Goal: Task Accomplishment & Management: Manage account settings

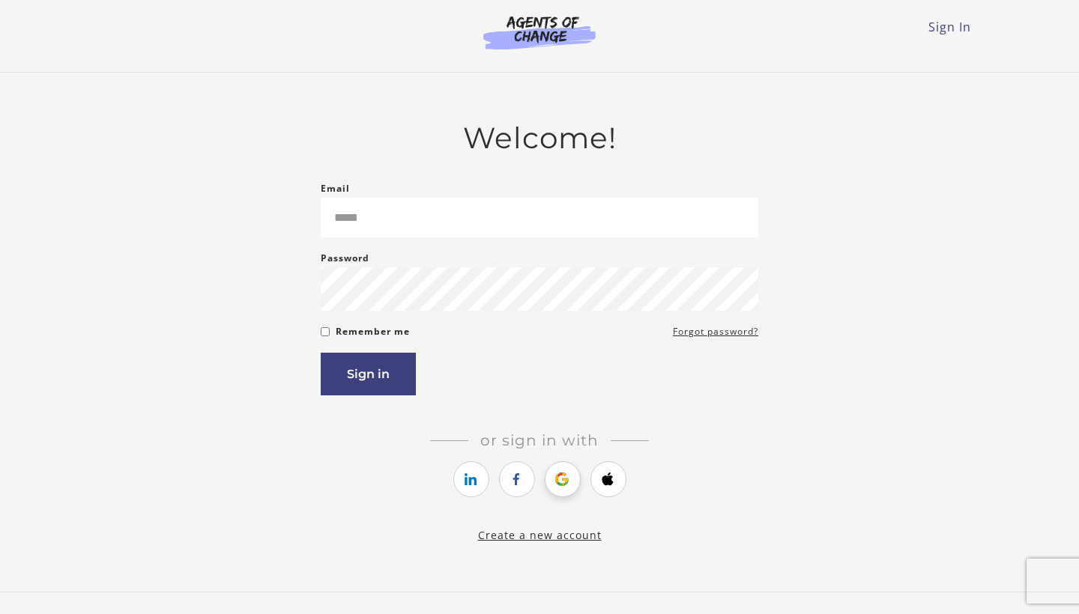
click at [569, 483] on icon "https://courses.thinkific.com/users/auth/google?ss%5Breferral%5D=&ss%5Buser_ret…" at bounding box center [562, 480] width 19 height 18
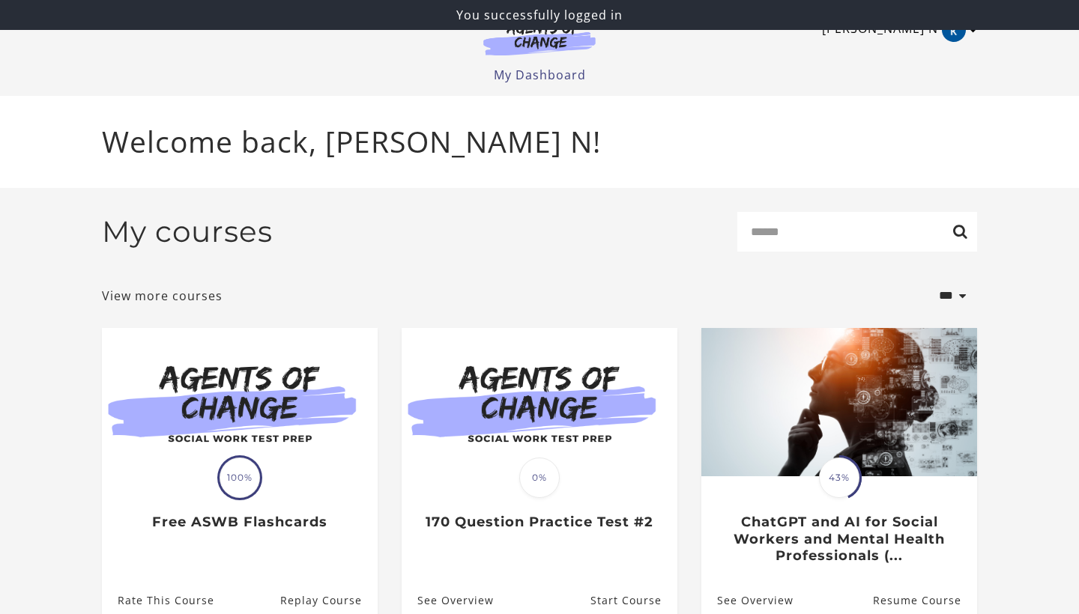
click at [941, 34] on link "[PERSON_NAME] N" at bounding box center [896, 30] width 148 height 24
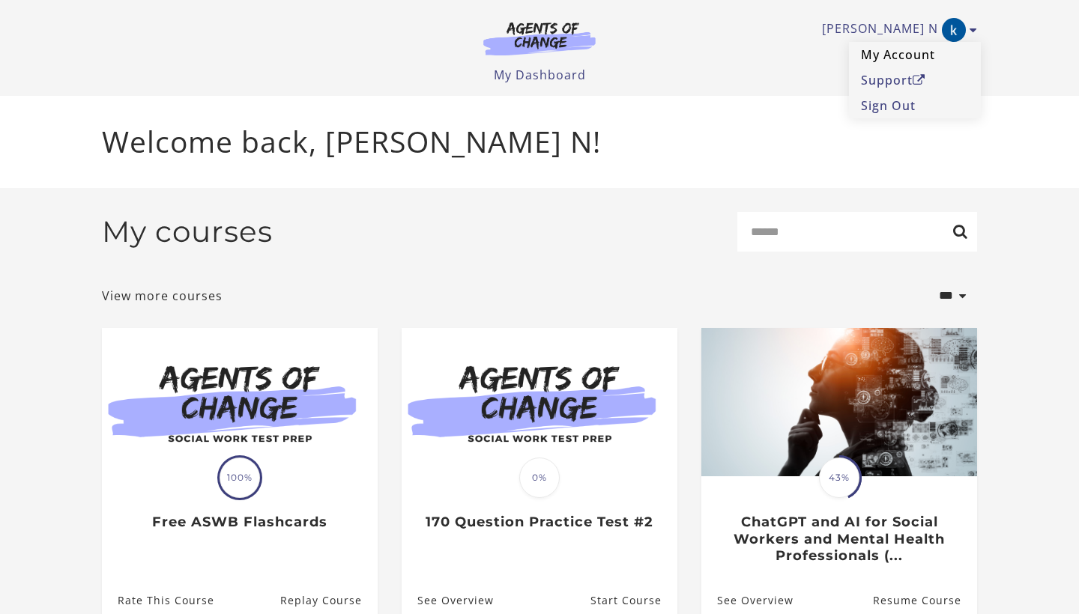
click at [888, 49] on link "My Account" at bounding box center [915, 54] width 132 height 25
click at [913, 25] on link "[PERSON_NAME] N" at bounding box center [896, 30] width 148 height 24
click at [579, 79] on link "My Dashboard" at bounding box center [540, 75] width 92 height 16
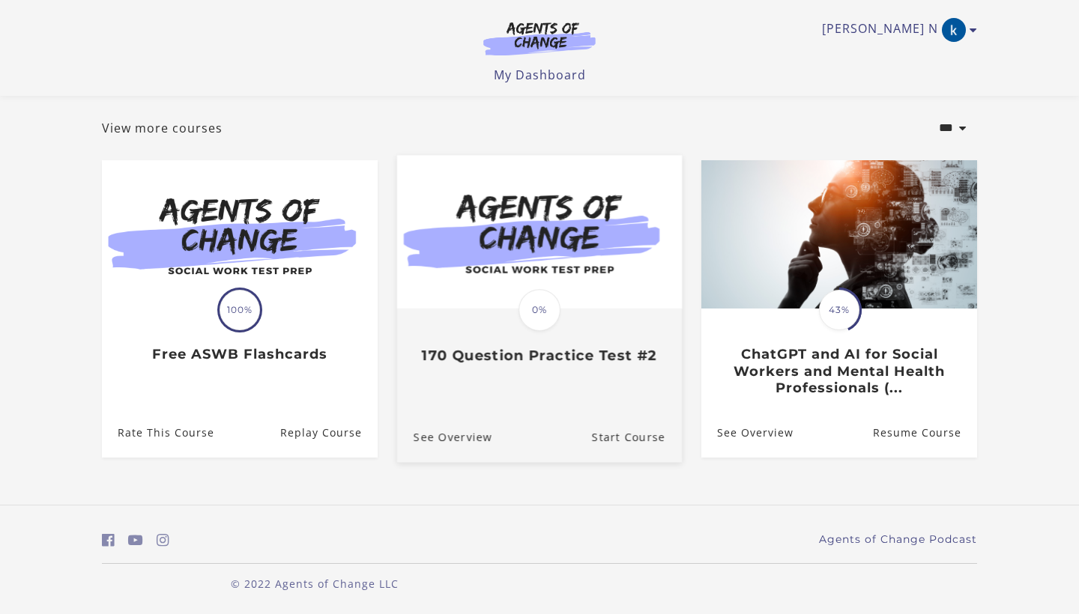
scroll to position [73, 0]
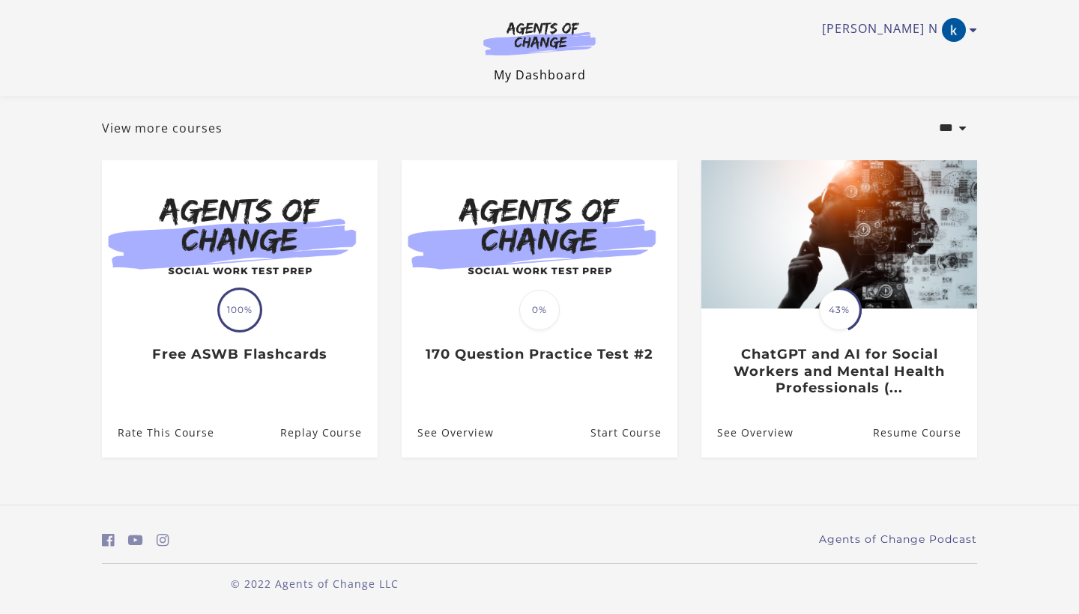
click at [556, 82] on link "My Dashboard" at bounding box center [540, 75] width 92 height 16
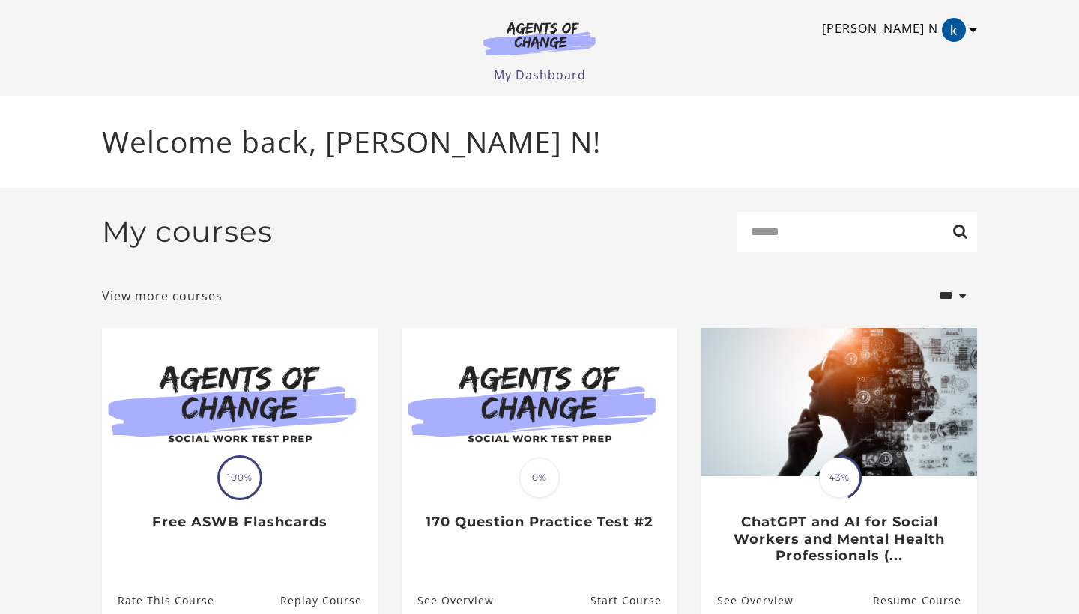
click at [971, 31] on icon "Toggle menu" at bounding box center [973, 30] width 7 height 12
click at [892, 105] on link "Sign Out" at bounding box center [915, 105] width 132 height 25
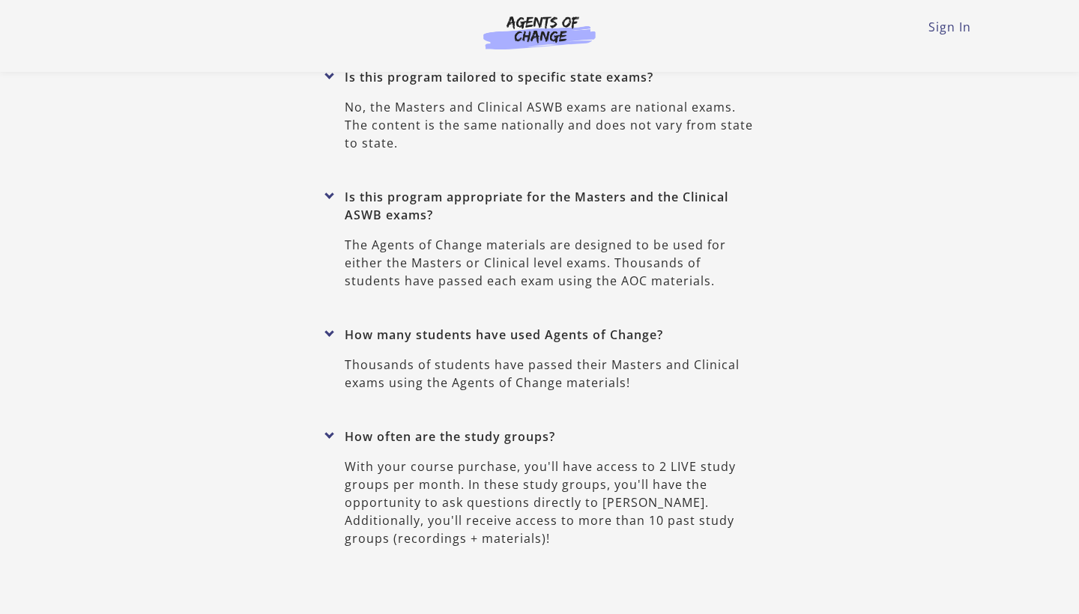
scroll to position [6851, 0]
